Goal: Task Accomplishment & Management: Use online tool/utility

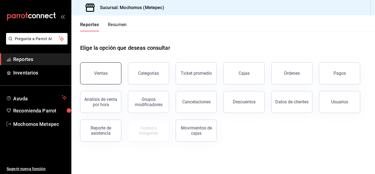
click at [98, 76] on button "Ventas" at bounding box center [100, 73] width 41 height 22
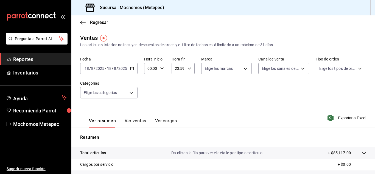
click at [129, 69] on div "[DATE] [DATE] - [DATE] [DATE]" at bounding box center [108, 69] width 57 height 12
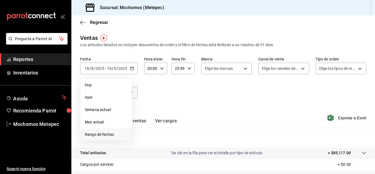
click at [95, 132] on span "Rango de fechas" at bounding box center [106, 135] width 43 height 6
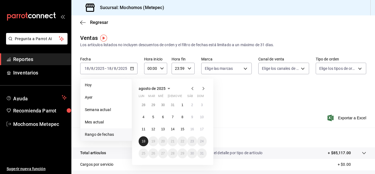
click at [146, 140] on button "18" at bounding box center [144, 141] width 10 height 10
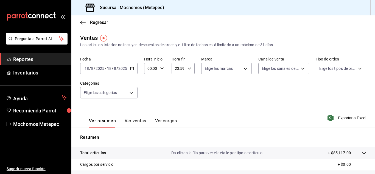
click at [132, 70] on \(Stroke\) "button" at bounding box center [132, 68] width 3 height 3
click at [160, 70] on icon "button" at bounding box center [162, 68] width 4 height 4
click at [148, 113] on span "05" at bounding box center [149, 114] width 2 height 4
type input "05:00"
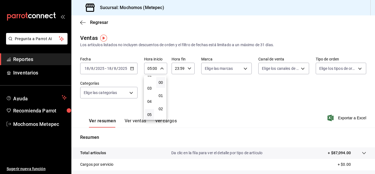
click at [187, 67] on div at bounding box center [187, 87] width 375 height 174
click at [188, 67] on icon "button" at bounding box center [190, 68] width 4 height 4
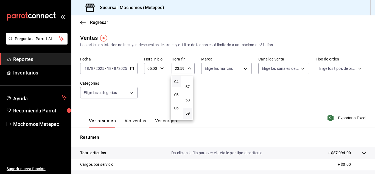
scroll to position [54, 0]
click at [176, 98] on button "05" at bounding box center [176, 94] width 9 height 11
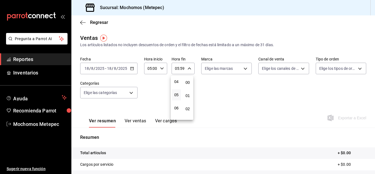
click at [189, 79] on button "00" at bounding box center [187, 82] width 9 height 11
type input "05:00"
click at [215, 66] on div at bounding box center [187, 87] width 375 height 174
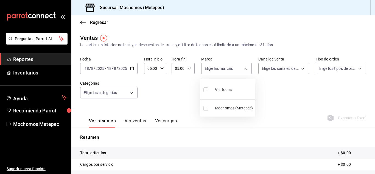
click at [215, 66] on body "Pregunta a Parrot AI Reportes Inventarios Ayuda Recomienda Parrot Mochomos Mete…" at bounding box center [187, 87] width 375 height 174
click at [213, 90] on div "Ver todas" at bounding box center [218, 89] width 28 height 12
type input "2365f74e-aa6b-4392-bdf2-72765591bddf"
checkbox input "true"
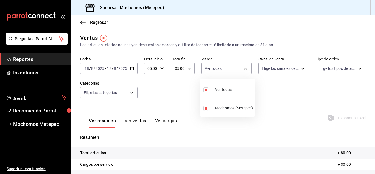
click at [287, 71] on div at bounding box center [187, 87] width 375 height 174
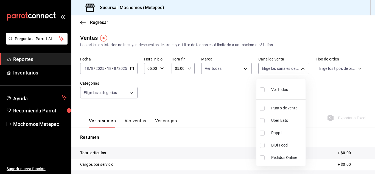
click at [287, 71] on body "Pregunta a Parrot AI Reportes Inventarios Ayuda Recomienda Parrot Mochomos Mete…" at bounding box center [187, 87] width 375 height 174
click at [263, 92] on input "checkbox" at bounding box center [262, 89] width 5 height 5
checkbox input "true"
type input "PARROT,UBER_EATS,RAPPI,DIDI_FOOD,ONLINE"
checkbox input "true"
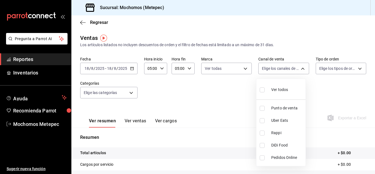
checkbox input "true"
click at [334, 64] on div at bounding box center [187, 87] width 375 height 174
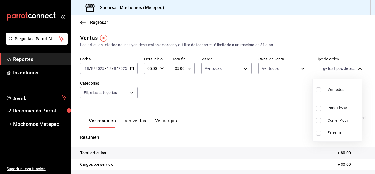
click at [334, 64] on body "Pregunta a Parrot AI Reportes Inventarios Ayuda Recomienda Parrot Mochomos Mete…" at bounding box center [187, 87] width 375 height 174
click at [316, 86] on li "Ver todos" at bounding box center [337, 89] width 49 height 16
type input "3a236ed8-2e24-47ca-8e59-ead494492482,da8509e8-5fca-4f62-958e-973104937870,EXTER…"
checkbox input "true"
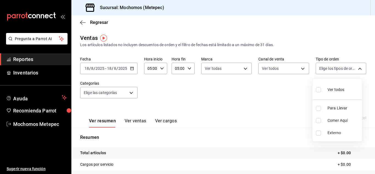
checkbox input "true"
click at [117, 98] on div at bounding box center [187, 87] width 375 height 174
click at [117, 98] on div "Ver todos Para Llevar Comer Aquí Externo" at bounding box center [187, 87] width 375 height 174
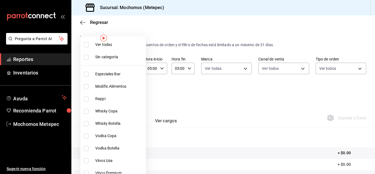
click at [121, 95] on body "Pregunta a Parrot AI Reportes Inventarios Ayuda Recomienda Parrot Mochomos Mete…" at bounding box center [187, 87] width 375 height 174
click at [117, 44] on span "Ver todas" at bounding box center [119, 45] width 48 height 6
type input "c9cbc288-c827-488d-81f5-370afefb1912,46081463-7037-4dd2-a9ab-e56ff6a8fa7c,bf958…"
checkbox input "true"
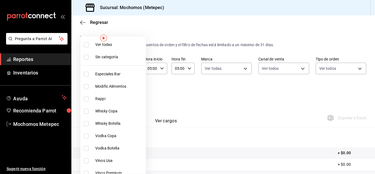
checkbox input "true"
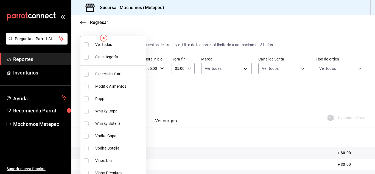
checkbox input "true"
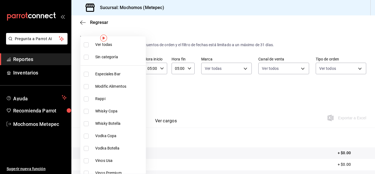
checkbox input "true"
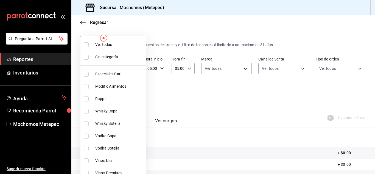
checkbox input "true"
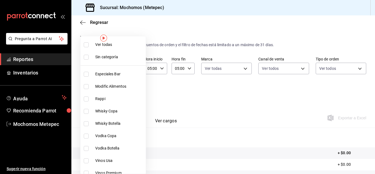
checkbox input "true"
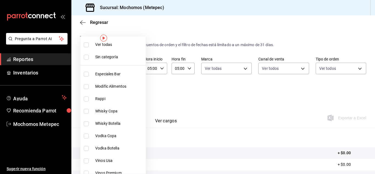
checkbox input "true"
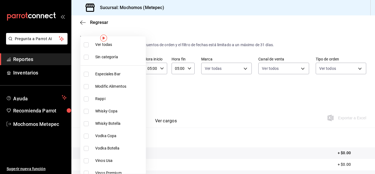
checkbox input "true"
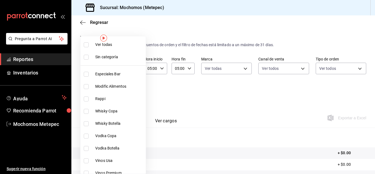
checkbox input "true"
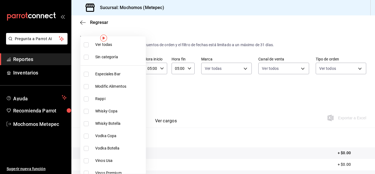
checkbox input "true"
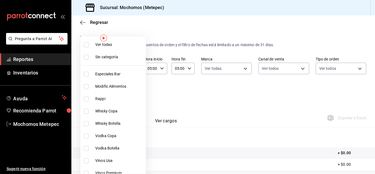
checkbox input "true"
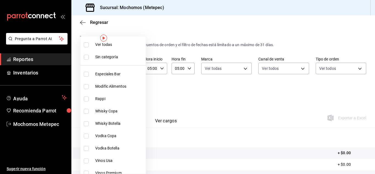
checkbox input "true"
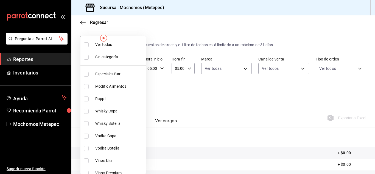
checkbox input "true"
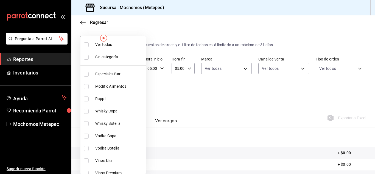
checkbox input "true"
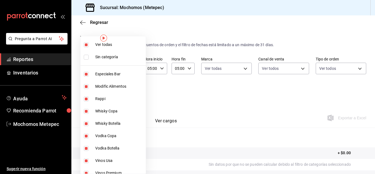
click at [264, 107] on div at bounding box center [187, 87] width 375 height 174
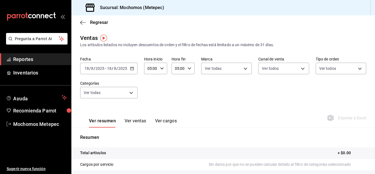
click at [132, 65] on div "[DATE] [DATE] - [DATE] [DATE]" at bounding box center [108, 69] width 57 height 12
click at [133, 66] on icon "button" at bounding box center [132, 68] width 4 height 4
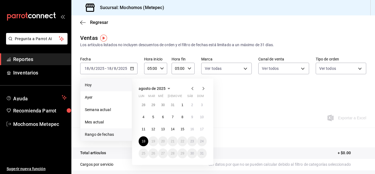
click at [107, 85] on span "Hoy" at bounding box center [106, 85] width 43 height 6
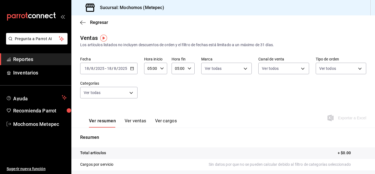
click at [130, 68] on icon "button" at bounding box center [132, 68] width 4 height 4
click at [121, 65] on div "[DATE] [DATE] - [DATE] [DATE]" at bounding box center [108, 69] width 57 height 12
click at [149, 99] on div "Fecha 2025-08-18 18 / 8 / 2025 - 2025-08-18 18 / 8 / 2025 Hora inicio 05:00 Hor…" at bounding box center [223, 81] width 286 height 48
click at [234, 70] on body "Pregunta a Parrot AI Reportes Inventarios Ayuda Recomienda Parrot Mochomos Mete…" at bounding box center [187, 87] width 375 height 174
click at [176, 85] on div at bounding box center [187, 87] width 375 height 174
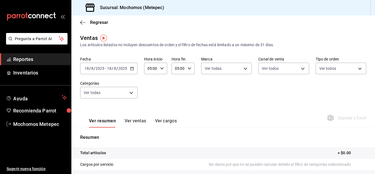
click at [163, 67] on icon "button" at bounding box center [162, 68] width 4 height 4
click at [132, 71] on div at bounding box center [187, 87] width 375 height 174
click at [132, 71] on div "[DATE] [DATE] - [DATE] [DATE]" at bounding box center [108, 69] width 57 height 12
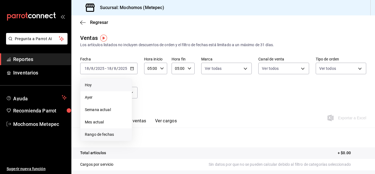
click at [109, 134] on span "Rango de fechas" at bounding box center [106, 135] width 43 height 6
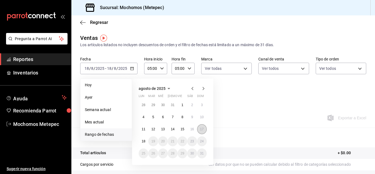
click at [200, 132] on button "17" at bounding box center [202, 129] width 10 height 10
click at [142, 142] on abbr "18" at bounding box center [144, 141] width 4 height 4
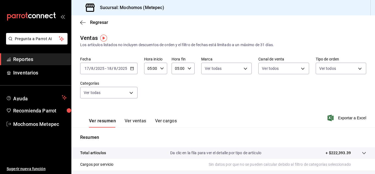
click at [156, 70] on input "05:00" at bounding box center [151, 68] width 14 height 11
click at [149, 113] on span "23" at bounding box center [149, 113] width 2 height 4
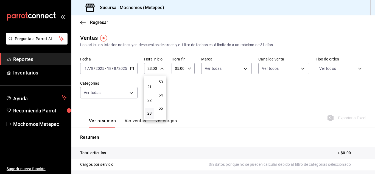
scroll to position [701, 0]
click at [160, 101] on div "55" at bounding box center [160, 107] width 11 height 13
click at [161, 106] on span "55" at bounding box center [161, 107] width 2 height 4
type input "23:55"
click at [218, 64] on div at bounding box center [187, 87] width 375 height 174
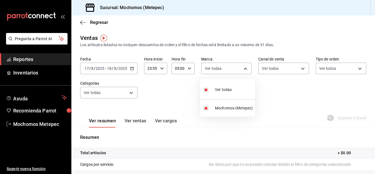
click at [218, 64] on body "Pregunta a Parrot AI Reportes Inventarios Ayuda Recomienda Parrot Mochomos Mete…" at bounding box center [187, 87] width 375 height 174
click at [266, 67] on div at bounding box center [187, 87] width 375 height 174
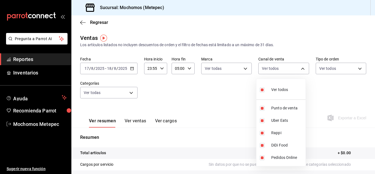
click at [266, 67] on body "Pregunta a Parrot AI Reportes Inventarios Ayuda Recomienda Parrot Mochomos Mete…" at bounding box center [187, 87] width 375 height 174
click at [317, 68] on div at bounding box center [187, 87] width 375 height 174
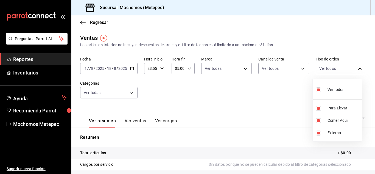
click at [317, 68] on body "Pregunta a Parrot AI Reportes Inventarios Ayuda Recomienda Parrot Mochomos Mete…" at bounding box center [187, 87] width 375 height 174
click at [133, 91] on div at bounding box center [187, 87] width 375 height 174
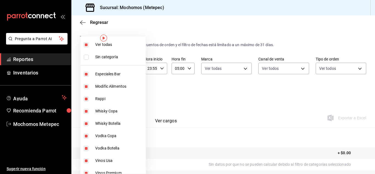
click at [133, 91] on body "Pregunta a Parrot AI Reportes Inventarios Ayuda Recomienda Parrot Mochomos Mete…" at bounding box center [187, 87] width 375 height 174
click at [172, 92] on div at bounding box center [187, 87] width 375 height 174
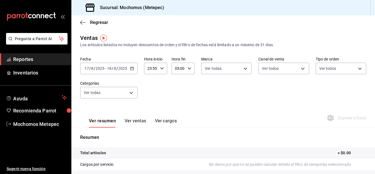
click at [132, 72] on div "2025-08-17 17 / 8 / 2025 - 2025-08-18 18 / 8 / 2025" at bounding box center [108, 69] width 57 height 12
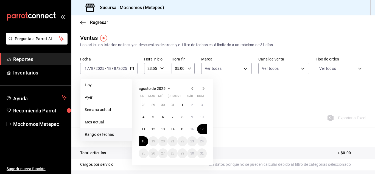
click at [227, 127] on div "agosto de 2025 lun mar mié jue vie sáb dom 28 29 30 31 1 2 3 4 5 6 7 8 9 10 11 …" at bounding box center [180, 119] width 96 height 91
click at [92, 96] on span "Ayer" at bounding box center [106, 98] width 43 height 6
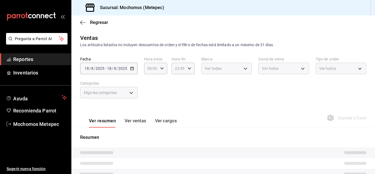
type input "23:55"
type input "05:00"
type input "c9cbc288-c827-488d-81f5-370afefb1912,46081463-7037-4dd2-a9ab-e56ff6a8fa7c,bf958…"
type input "2365f74e-aa6b-4392-bdf2-72765591bddf"
type input "PARROT,UBER_EATS,RAPPI,DIDI_FOOD,ONLINE"
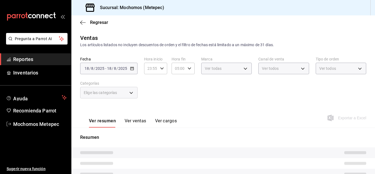
type input "3a236ed8-2e24-47ca-8e59-ead494492482,da8509e8-5fca-4f62-958e-973104937870,EXTER…"
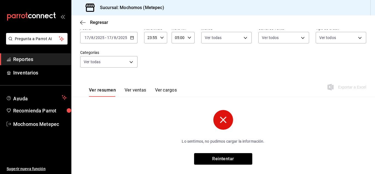
scroll to position [31, 0]
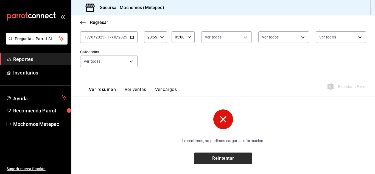
click at [224, 159] on button "Reintentar" at bounding box center [223, 159] width 58 height 12
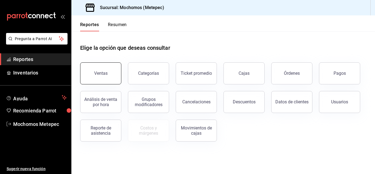
click at [107, 73] on button "Ventas" at bounding box center [100, 73] width 41 height 22
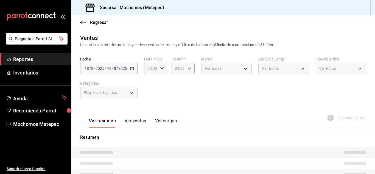
type input "23:55"
type input "05:00"
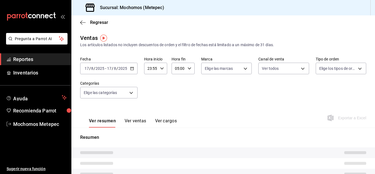
type input "PARROT,UBER_EATS,RAPPI,DIDI_FOOD,ONLINE"
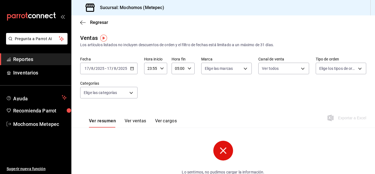
click at [132, 71] on div "2025-08-17 17 / 8 / 2025 - 2025-08-17 17 / 8 / 2025" at bounding box center [108, 69] width 57 height 12
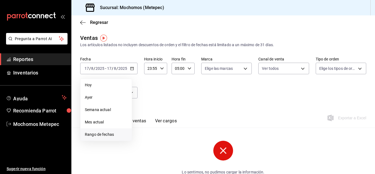
click at [103, 140] on li "Rango de fechas" at bounding box center [106, 134] width 51 height 12
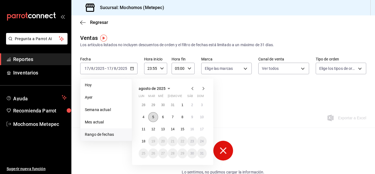
click at [150, 120] on button "5" at bounding box center [153, 117] width 10 height 10
click at [173, 120] on button "7" at bounding box center [173, 117] width 10 height 10
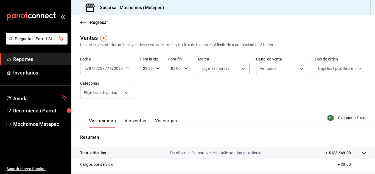
click at [127, 70] on \(Stroke\) "button" at bounding box center [127, 68] width 3 height 3
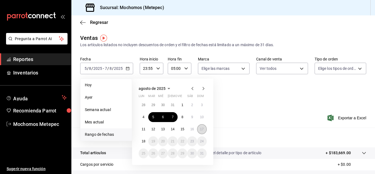
click at [204, 131] on button "17" at bounding box center [202, 129] width 10 height 10
click at [144, 143] on button "18" at bounding box center [144, 141] width 10 height 10
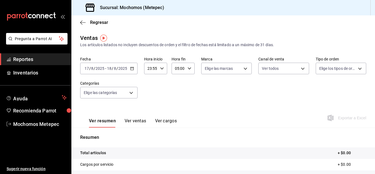
click at [185, 69] on div "05:00 Hora fin" at bounding box center [183, 69] width 23 height 12
click at [177, 110] on button "23" at bounding box center [176, 113] width 9 height 11
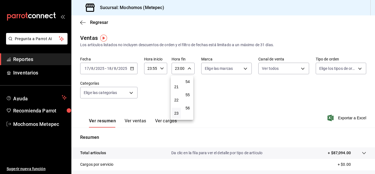
scroll to position [747, 0]
click at [187, 113] on span "59" at bounding box center [188, 113] width 2 height 4
type input "23:59"
click at [337, 119] on div at bounding box center [187, 87] width 375 height 174
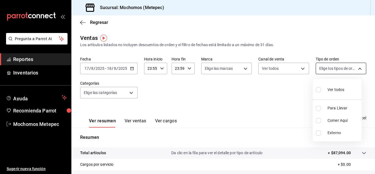
click at [346, 71] on body "Pregunta a Parrot AI Reportes Inventarios Ayuda Recomienda Parrot Mochomos Mete…" at bounding box center [187, 87] width 375 height 174
click at [337, 85] on div "Ver todos" at bounding box center [330, 89] width 28 height 12
type input "3a236ed8-2e24-47ca-8e59-ead494492482,da8509e8-5fca-4f62-958e-973104937870,EXTER…"
checkbox input "true"
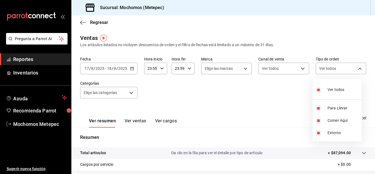
checkbox input "true"
click at [117, 92] on div at bounding box center [187, 87] width 375 height 174
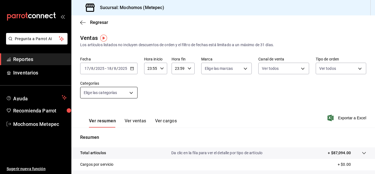
click at [123, 92] on body "Pregunta a Parrot AI Reportes Inventarios Ayuda Recomienda Parrot Mochomos Mete…" at bounding box center [187, 87] width 375 height 174
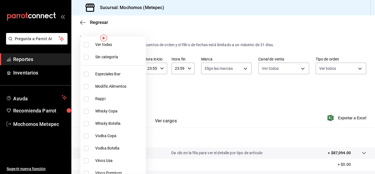
click at [114, 41] on li "Ver todas" at bounding box center [113, 44] width 65 height 12
type input "c9cbc288-c827-488d-81f5-370afefb1912,46081463-7037-4dd2-a9ab-e56ff6a8fa7c,bf958…"
checkbox input "true"
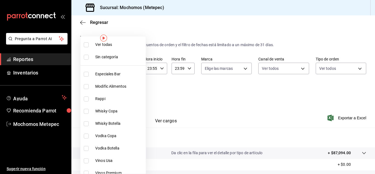
checkbox input "true"
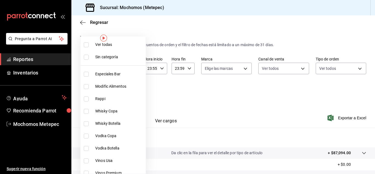
checkbox input "true"
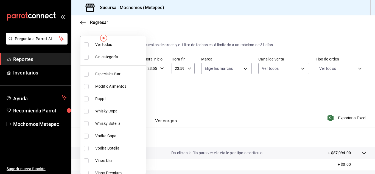
checkbox input "true"
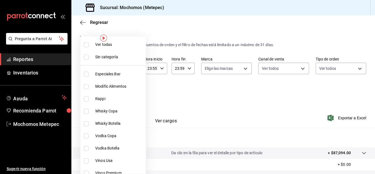
checkbox input "true"
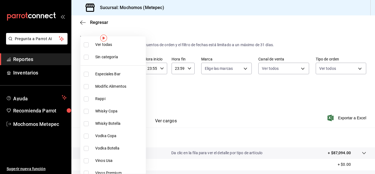
checkbox input "true"
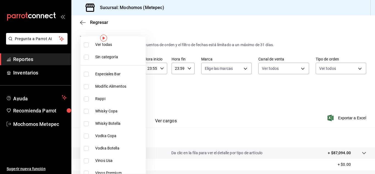
checkbox input "true"
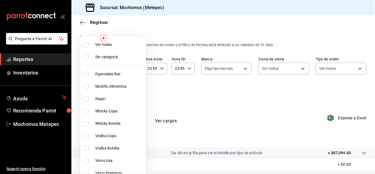
checkbox input "true"
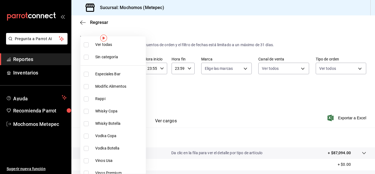
checkbox input "true"
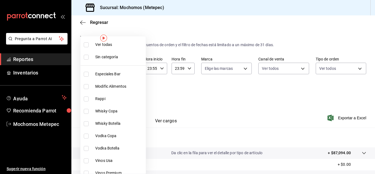
checkbox input "true"
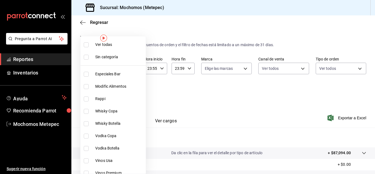
checkbox input "true"
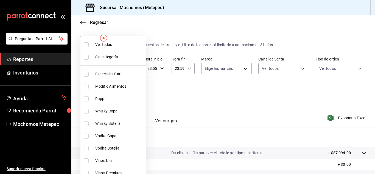
checkbox input "true"
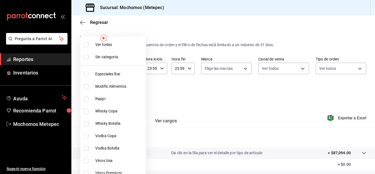
checkbox input "true"
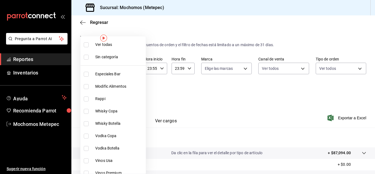
checkbox input "true"
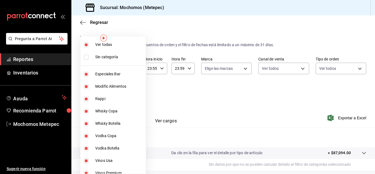
click at [296, 118] on div at bounding box center [187, 87] width 375 height 174
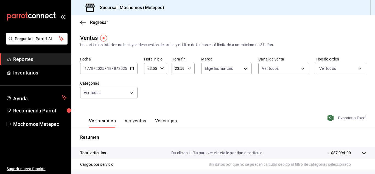
click at [333, 117] on span "Exportar a Excel" at bounding box center [348, 118] width 38 height 7
click at [347, 120] on span "Exportar a Excel" at bounding box center [348, 118] width 38 height 7
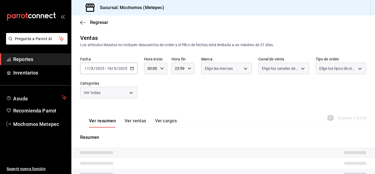
type input "23:55"
type input "c9cbc288-c827-488d-81f5-370afefb1912,46081463-7037-4dd2-a9ab-e56ff6a8fa7c,bf958…"
type input "PARROT,UBER_EATS,RAPPI,DIDI_FOOD,ONLINE"
type input "3a236ed8-2e24-47ca-8e59-ead494492482,da8509e8-5fca-4f62-958e-973104937870,EXTER…"
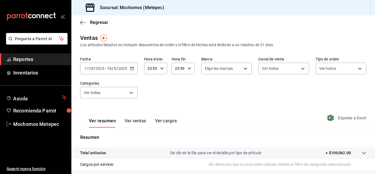
click at [336, 118] on span "Exportar a Excel" at bounding box center [348, 118] width 38 height 7
click at [87, 23] on span "Regresar" at bounding box center [94, 22] width 28 height 5
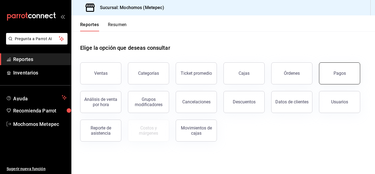
click at [335, 67] on button "Pagos" at bounding box center [339, 73] width 41 height 22
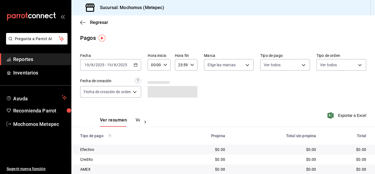
click at [135, 65] on icon "button" at bounding box center [136, 65] width 4 height 4
click at [138, 66] on icon "button" at bounding box center [136, 65] width 4 height 4
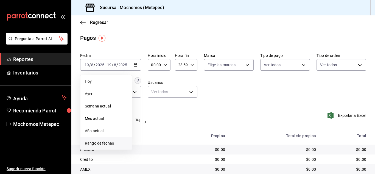
click at [107, 142] on span "Rango de fechas" at bounding box center [106, 143] width 43 height 6
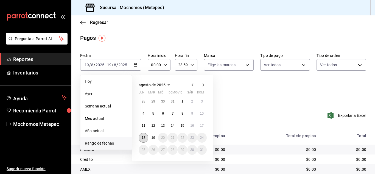
click at [144, 140] on button "18" at bounding box center [144, 138] width 10 height 10
click at [152, 140] on button "19" at bounding box center [153, 138] width 10 height 10
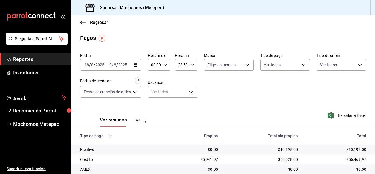
click at [166, 64] on icon "button" at bounding box center [165, 65] width 4 height 4
click at [153, 106] on span "05" at bounding box center [154, 108] width 2 height 4
type input "05:00"
click at [184, 64] on div at bounding box center [187, 87] width 375 height 174
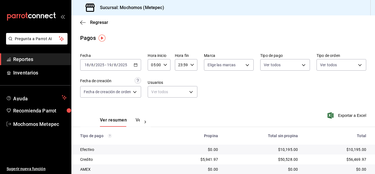
click at [184, 64] on input "23:59" at bounding box center [181, 64] width 13 height 11
click at [180, 102] on span "05" at bounding box center [180, 103] width 2 height 4
click at [191, 76] on button "00" at bounding box center [191, 78] width 9 height 11
type input "05:00"
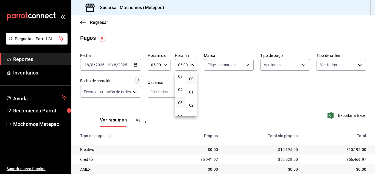
click at [220, 63] on div at bounding box center [187, 87] width 375 height 174
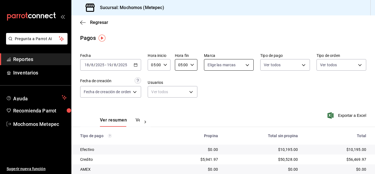
click at [219, 65] on body "Pregunta a Parrot AI Reportes Inventarios Ayuda Recomienda Parrot Mochomos Mete…" at bounding box center [187, 87] width 375 height 174
click at [218, 82] on div "Ver todas" at bounding box center [221, 86] width 28 height 12
type input "2365f74e-aa6b-4392-bdf2-72765591bddf"
checkbox input "true"
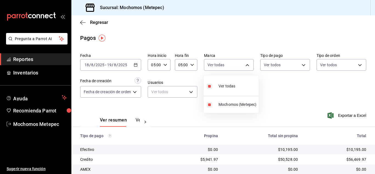
click at [276, 69] on div at bounding box center [187, 87] width 375 height 174
click at [276, 69] on body "Pregunta a Parrot AI Reportes Inventarios Ayuda Recomienda Parrot Mochomos Mete…" at bounding box center [187, 87] width 375 height 174
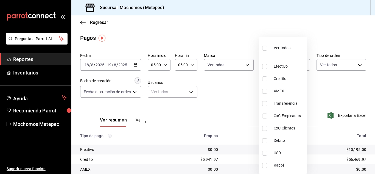
click at [273, 45] on div "Ver todos" at bounding box center [276, 47] width 28 height 12
type input "188bd14d-3513-42cc-9f46-285d81389660,34ef211f-a798-45d1-ab41-0af7a85efbb2,c7bcb…"
checkbox input "true"
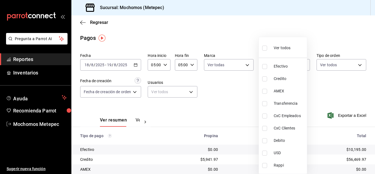
checkbox input "true"
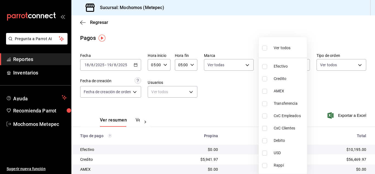
checkbox input "true"
click at [325, 67] on div at bounding box center [187, 87] width 375 height 174
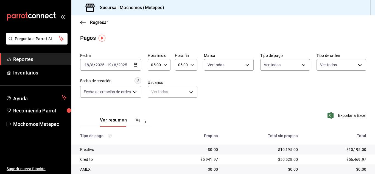
click at [325, 67] on body "Pregunta a Parrot AI Reportes Inventarios Ayuda Recomienda Parrot Mochomos Mete…" at bounding box center [187, 87] width 375 height 174
click at [322, 87] on input "checkbox" at bounding box center [319, 86] width 5 height 5
checkbox input "true"
type input "3a236ed8-2e24-47ca-8e59-ead494492482,da8509e8-5fca-4f62-958e-973104937870,EXTER…"
checkbox input "true"
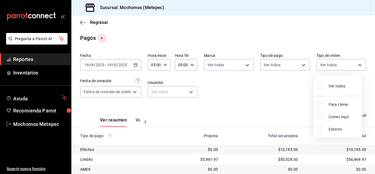
checkbox input "true"
click at [127, 92] on div at bounding box center [187, 87] width 375 height 174
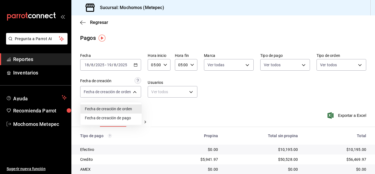
click at [127, 92] on body "Pregunta a Parrot AI Reportes Inventarios Ayuda Recomienda Parrot Mochomos Mete…" at bounding box center [187, 87] width 375 height 174
click at [242, 101] on div at bounding box center [187, 87] width 375 height 174
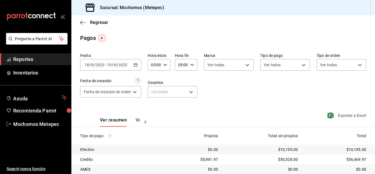
click at [342, 117] on span "Exportar a Excel" at bounding box center [348, 115] width 38 height 7
click at [82, 24] on icon "button" at bounding box center [81, 22] width 2 height 4
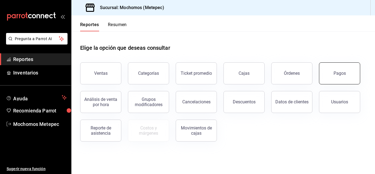
click at [331, 75] on button "Pagos" at bounding box center [339, 73] width 41 height 22
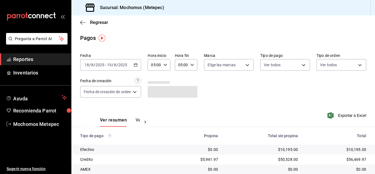
click at [140, 62] on div "[DATE] [DATE] - [DATE] [DATE]" at bounding box center [110, 65] width 61 height 12
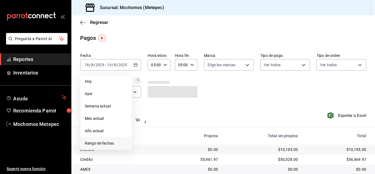
click at [93, 145] on span "Rango de fechas" at bounding box center [106, 143] width 43 height 6
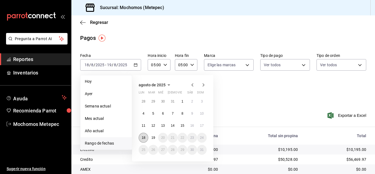
click at [142, 137] on abbr "18" at bounding box center [144, 138] width 4 height 4
click at [155, 137] on abbr "19" at bounding box center [153, 138] width 4 height 4
type input "00:00"
type input "23:59"
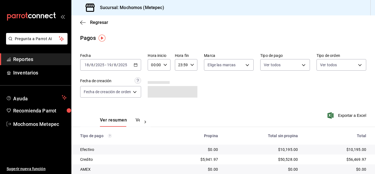
click at [163, 65] on div "00:00 Hora inicio" at bounding box center [159, 65] width 23 height 12
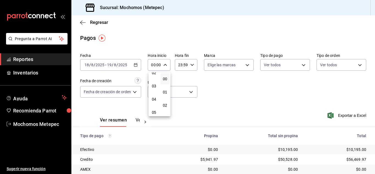
scroll to position [35, 0]
click at [155, 110] on span "05" at bounding box center [154, 109] width 2 height 4
type input "05:00"
click at [191, 63] on div at bounding box center [187, 87] width 375 height 174
click at [191, 63] on div "23:59 Hora fin" at bounding box center [186, 65] width 23 height 12
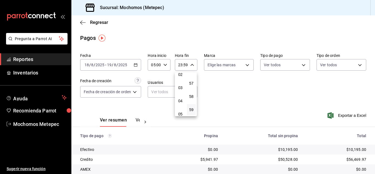
scroll to position [32, 0]
click at [180, 110] on button "05" at bounding box center [180, 113] width 9 height 11
click at [192, 80] on span "00" at bounding box center [191, 79] width 2 height 4
type input "05:00"
click at [229, 67] on div at bounding box center [187, 87] width 375 height 174
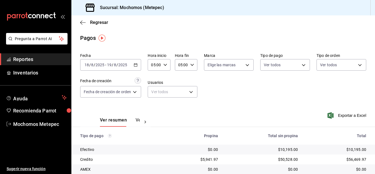
click at [229, 67] on body "Pregunta a Parrot AI Reportes Inventarios Ayuda Recomienda Parrot Mochomos Mete…" at bounding box center [187, 87] width 375 height 174
click at [225, 83] on div "Ver todas" at bounding box center [221, 86] width 28 height 12
type input "2365f74e-aa6b-4392-bdf2-72765591bddf"
checkbox input "true"
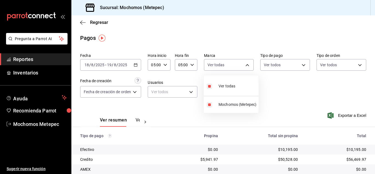
click at [279, 67] on div at bounding box center [187, 87] width 375 height 174
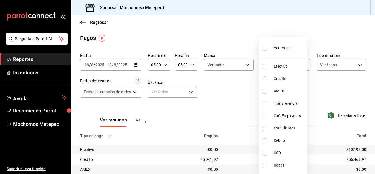
click at [279, 67] on body "Pregunta a Parrot AI Reportes Inventarios Ayuda Recomienda Parrot Mochomos Mete…" at bounding box center [187, 87] width 375 height 174
click at [267, 51] on label at bounding box center [265, 48] width 7 height 8
click at [267, 51] on input "checkbox" at bounding box center [264, 48] width 5 height 5
checkbox input "false"
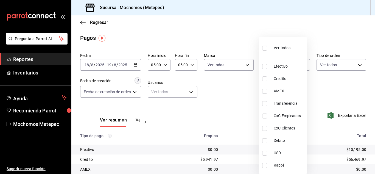
checkbox input "false"
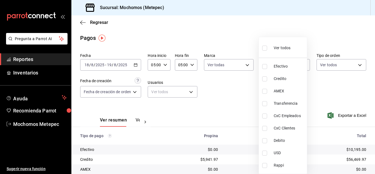
checkbox input "false"
click at [269, 49] on label at bounding box center [265, 48] width 7 height 8
click at [267, 49] on input "checkbox" at bounding box center [264, 48] width 5 height 5
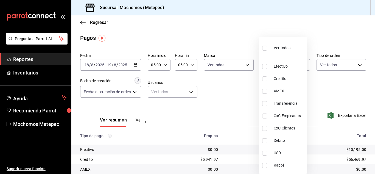
checkbox input "false"
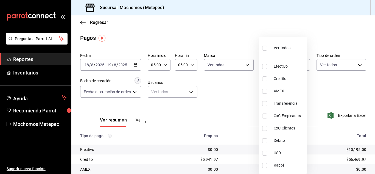
checkbox input "false"
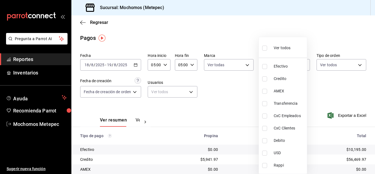
click at [265, 49] on input "checkbox" at bounding box center [264, 48] width 5 height 5
checkbox input "true"
type input "188bd14d-3513-42cc-9f46-285d81389660,34ef211f-a798-45d1-ab41-0af7a85efbb2,c7bcb…"
checkbox input "true"
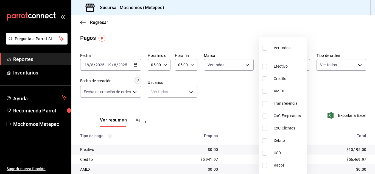
checkbox input "true"
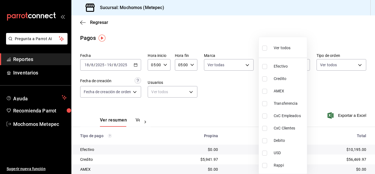
checkbox input "true"
click at [329, 66] on div at bounding box center [187, 87] width 375 height 174
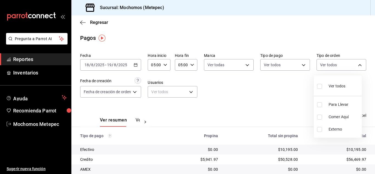
click at [329, 66] on body "Pregunta a Parrot AI Reportes Inventarios Ayuda Recomienda Parrot Mochomos Mete…" at bounding box center [187, 87] width 375 height 174
click at [317, 87] on input "checkbox" at bounding box center [319, 86] width 5 height 5
checkbox input "true"
type input "3a236ed8-2e24-47ca-8e59-ead494492482,da8509e8-5fca-4f62-958e-973104937870,EXTER…"
checkbox input "true"
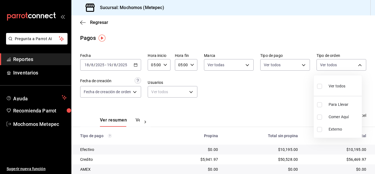
checkbox input "true"
click at [235, 93] on div at bounding box center [187, 87] width 375 height 174
click at [343, 115] on span "Exportar a Excel" at bounding box center [348, 115] width 38 height 7
click at [82, 20] on icon "button" at bounding box center [82, 22] width 5 height 5
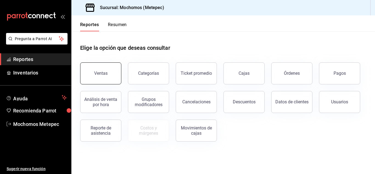
click at [102, 75] on div "Ventas" at bounding box center [100, 73] width 13 height 5
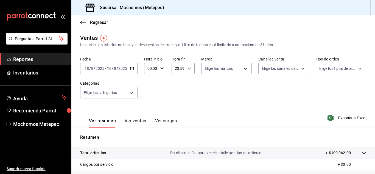
click at [135, 68] on div "[DATE] [DATE] - [DATE] [DATE]" at bounding box center [108, 69] width 57 height 12
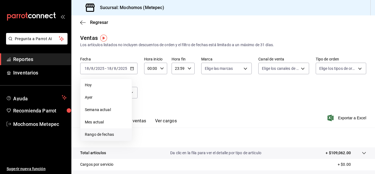
click at [92, 132] on span "Rango de fechas" at bounding box center [106, 135] width 43 height 6
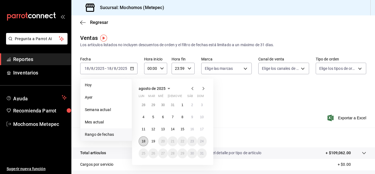
click at [144, 137] on button "18" at bounding box center [144, 141] width 10 height 10
click at [156, 141] on button "19" at bounding box center [153, 141] width 10 height 10
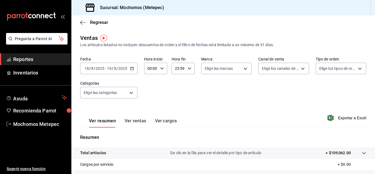
click at [155, 63] on input "00:00" at bounding box center [151, 68] width 14 height 11
click at [148, 98] on span "05" at bounding box center [149, 100] width 2 height 4
type input "05:00"
click at [182, 70] on div at bounding box center [187, 87] width 375 height 174
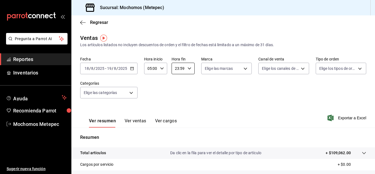
click at [182, 70] on input "23:59" at bounding box center [179, 68] width 14 height 11
click at [174, 113] on div "05" at bounding box center [176, 118] width 11 height 13
click at [174, 115] on button "05" at bounding box center [176, 118] width 9 height 11
click at [187, 81] on span "00" at bounding box center [188, 82] width 2 height 4
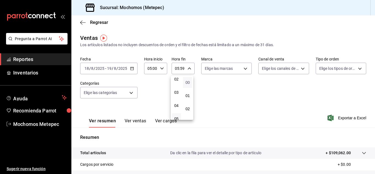
type input "05:00"
click at [220, 71] on div at bounding box center [187, 87] width 375 height 174
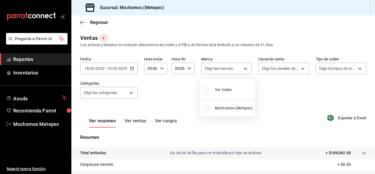
click at [220, 71] on body "Pregunta a Parrot AI Reportes Inventarios Ayuda Recomienda Parrot Mochomos Mete…" at bounding box center [187, 87] width 375 height 174
click at [224, 88] on span "Ver todas" at bounding box center [223, 90] width 17 height 6
type input "2365f74e-aa6b-4392-bdf2-72765591bddf"
checkbox input "true"
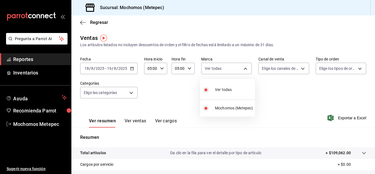
click at [276, 71] on div at bounding box center [187, 87] width 375 height 174
click at [276, 71] on body "Pregunta a Parrot AI Reportes Inventarios Ayuda Recomienda Parrot Mochomos Mete…" at bounding box center [187, 87] width 375 height 174
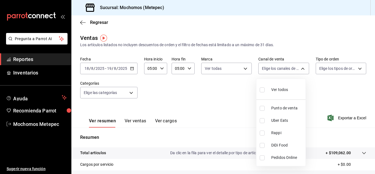
click at [270, 95] on li "Ver todos" at bounding box center [281, 89] width 49 height 16
type input "PARROT,UBER_EATS,RAPPI,DIDI_FOOD,ONLINE"
checkbox input "true"
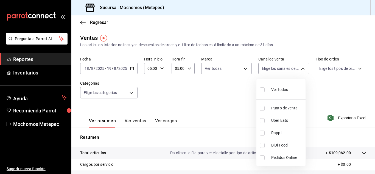
checkbox input "true"
click at [327, 76] on div at bounding box center [187, 87] width 375 height 174
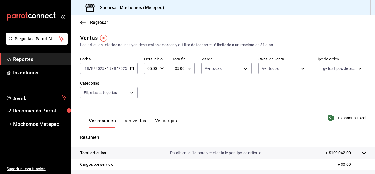
click at [328, 70] on body "Pregunta a Parrot AI Reportes Inventarios Ayuda Recomienda Parrot Mochomos Mete…" at bounding box center [187, 87] width 375 height 174
click at [328, 90] on span "Ver todos" at bounding box center [336, 90] width 17 height 6
type input "3a236ed8-2e24-47ca-8e59-ead494492482,da8509e8-5fca-4f62-958e-973104937870,EXTER…"
checkbox input "true"
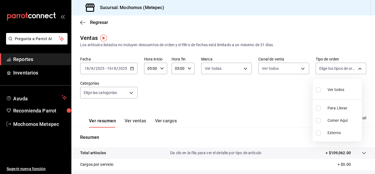
checkbox input "true"
click at [93, 93] on div at bounding box center [187, 87] width 375 height 174
click at [93, 93] on body "Pregunta a Parrot AI Reportes Inventarios Ayuda Recomienda Parrot Mochomos Mete…" at bounding box center [187, 87] width 375 height 174
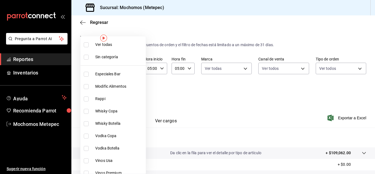
click at [104, 43] on span "Ver todas" at bounding box center [119, 45] width 48 height 6
type input "c9cbc288-c827-488d-81f5-370afefb1912,46081463-7037-4dd2-a9ab-e56ff6a8fa7c,bf958…"
checkbox input "true"
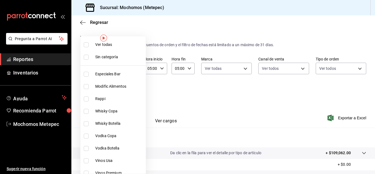
checkbox input "true"
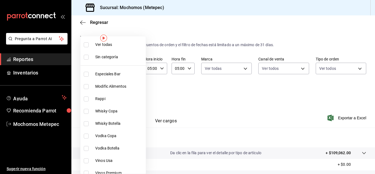
checkbox input "true"
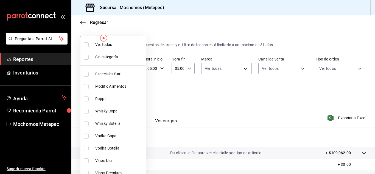
checkbox input "true"
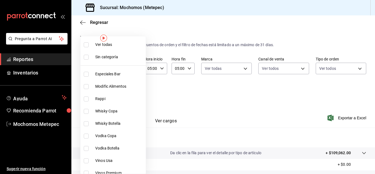
checkbox input "true"
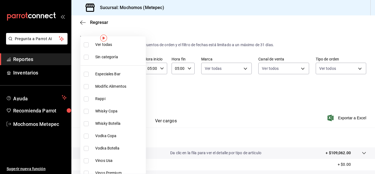
checkbox input "true"
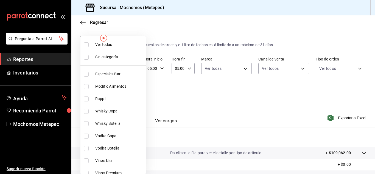
checkbox input "true"
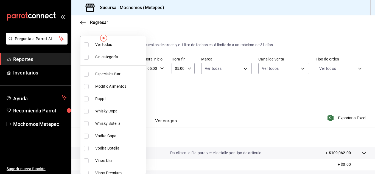
checkbox input "true"
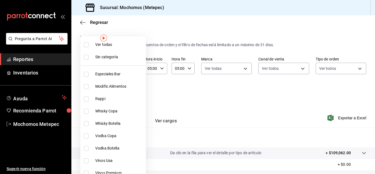
checkbox input "true"
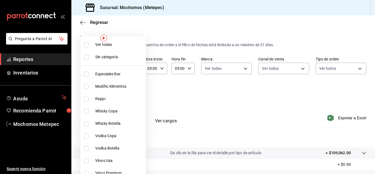
checkbox input "true"
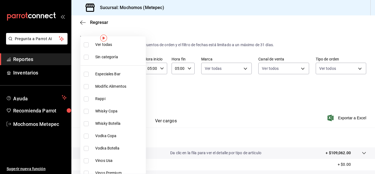
checkbox input "true"
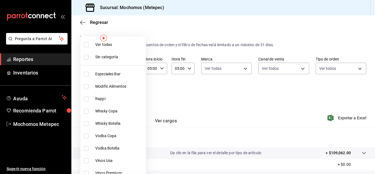
checkbox input "true"
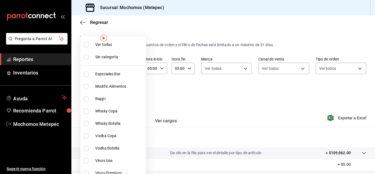
checkbox input "true"
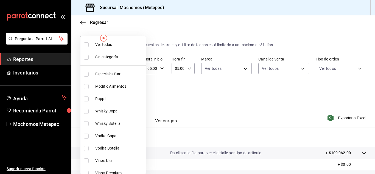
checkbox input "true"
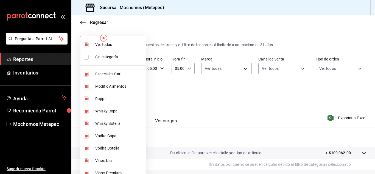
click at [345, 119] on div at bounding box center [187, 87] width 375 height 174
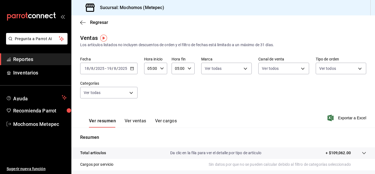
click at [345, 119] on span "Exportar a Excel" at bounding box center [348, 118] width 38 height 7
